Goal: Task Accomplishment & Management: Use online tool/utility

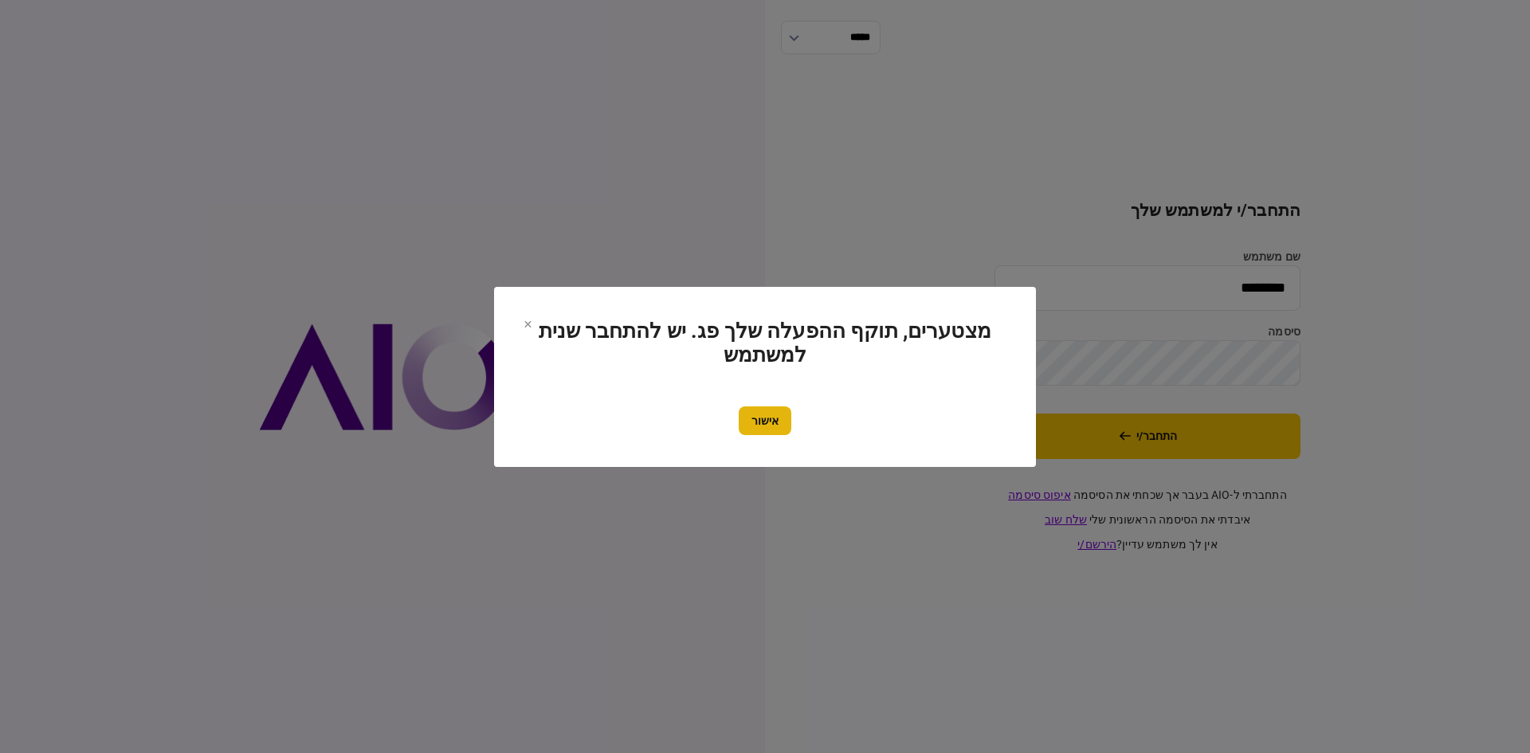
click at [777, 433] on button "אישור" at bounding box center [765, 420] width 53 height 29
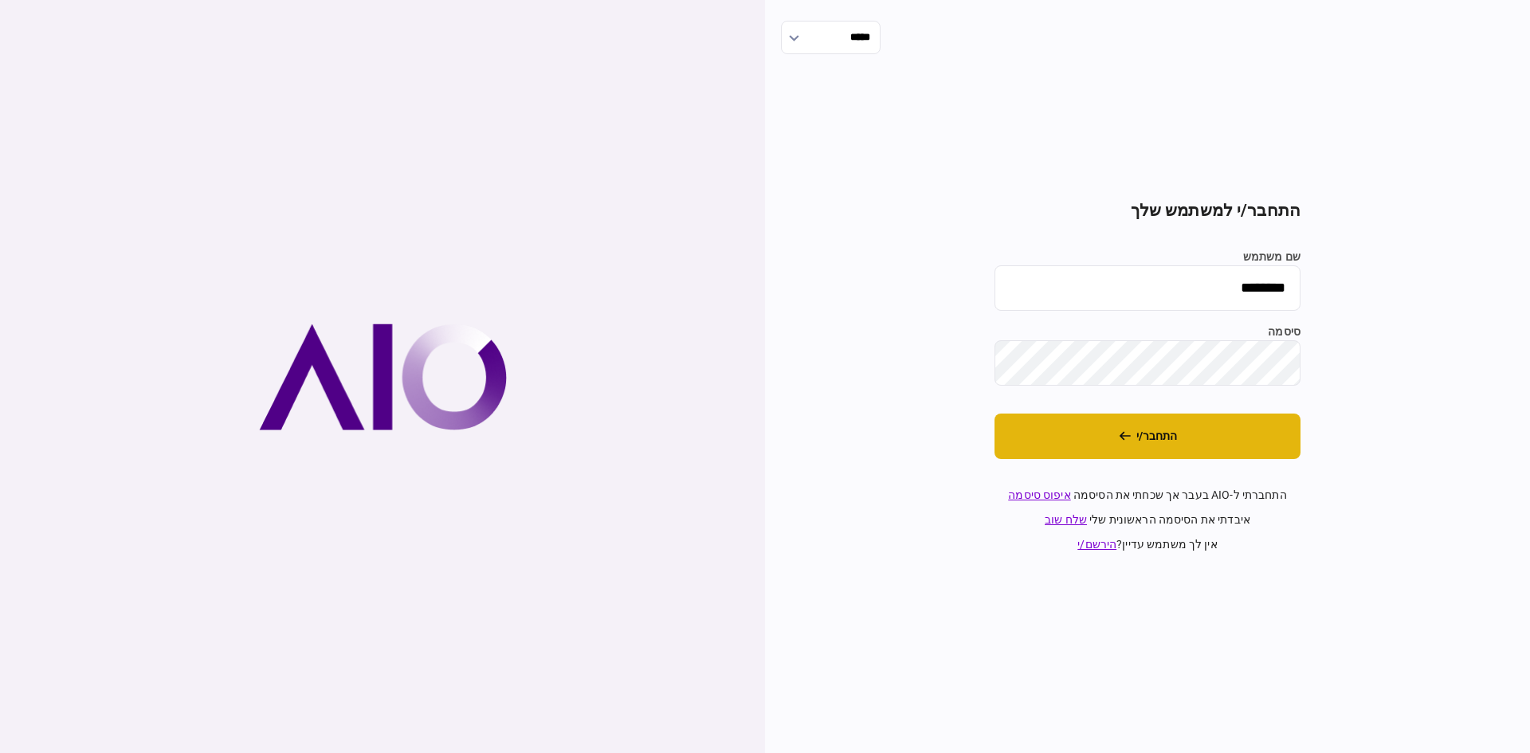
click at [1105, 417] on button "התחבר/י" at bounding box center [1148, 436] width 306 height 45
